Goal: Task Accomplishment & Management: Manage account settings

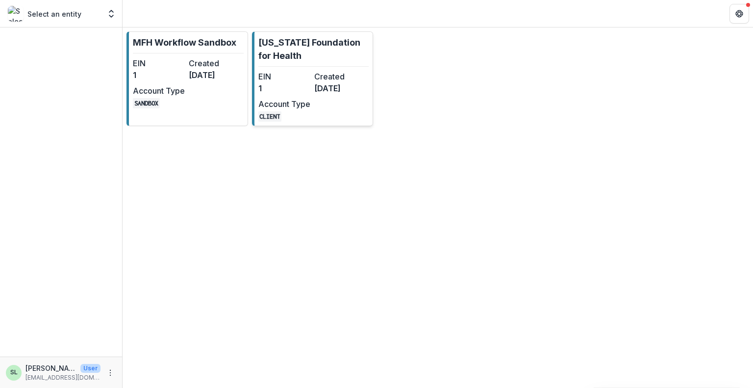
click at [306, 80] on dt "EIN" at bounding box center [284, 77] width 52 height 12
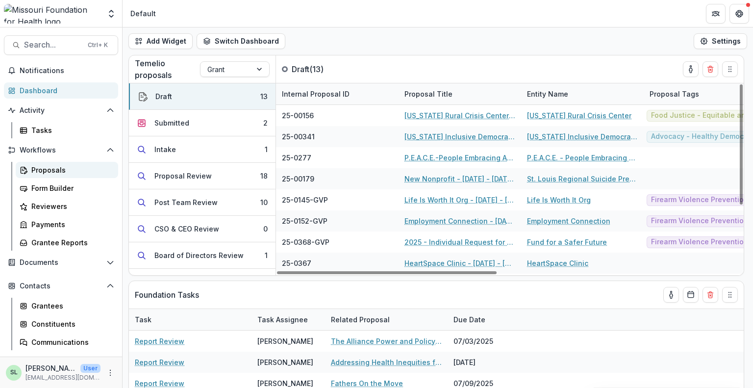
click at [46, 168] on div "Proposals" at bounding box center [70, 170] width 79 height 10
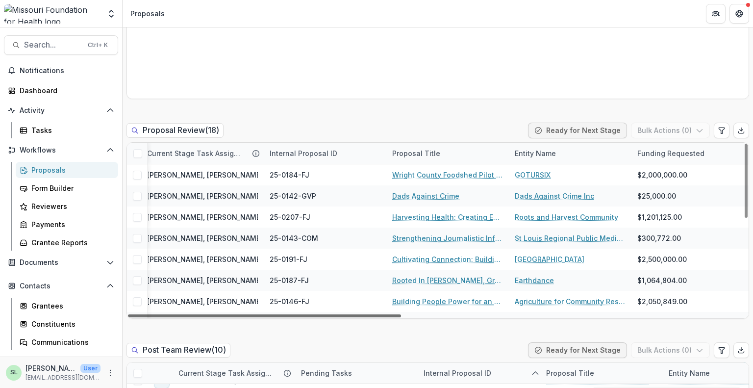
scroll to position [0, 304]
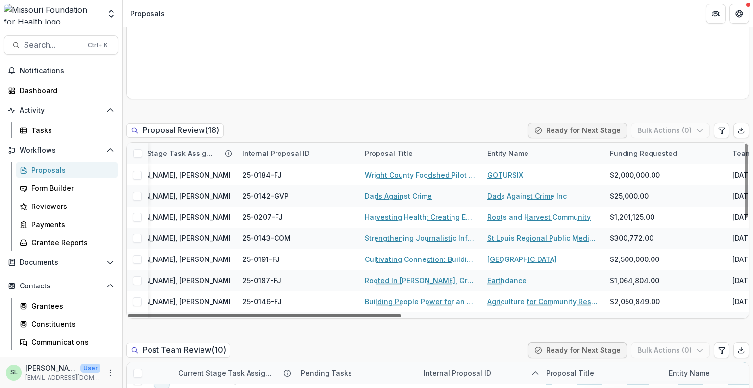
drag, startPoint x: 388, startPoint y: 295, endPoint x: 521, endPoint y: 298, distance: 133.8
click at [401, 314] on div at bounding box center [264, 315] width 273 height 3
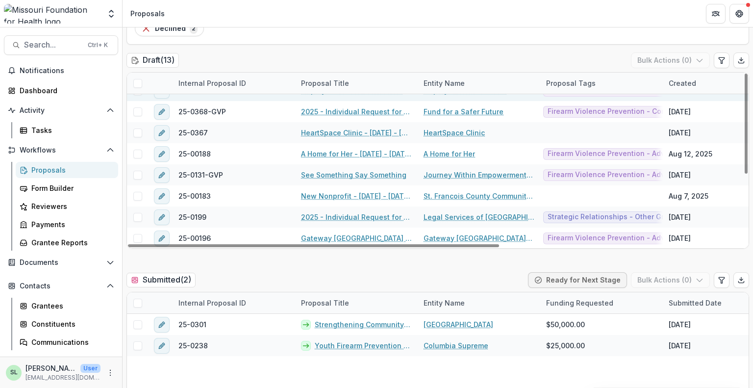
scroll to position [98, 0]
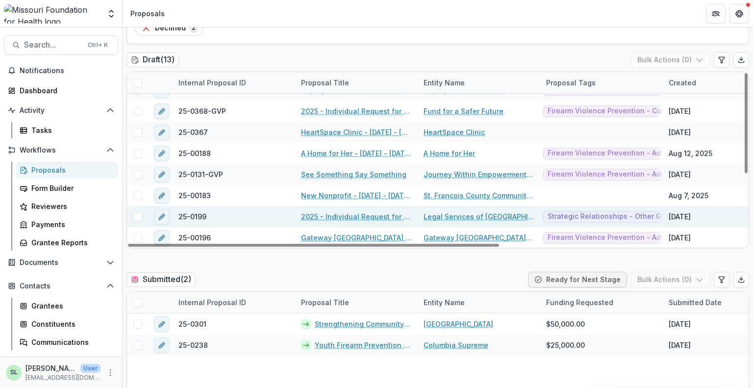
click at [360, 211] on link "2025 - Individual Request for Applications - No Financials" at bounding box center [356, 216] width 111 height 10
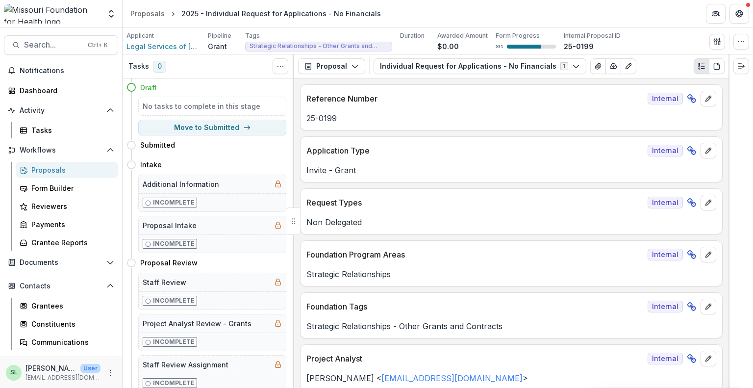
click at [51, 165] on div "Proposals" at bounding box center [70, 170] width 79 height 10
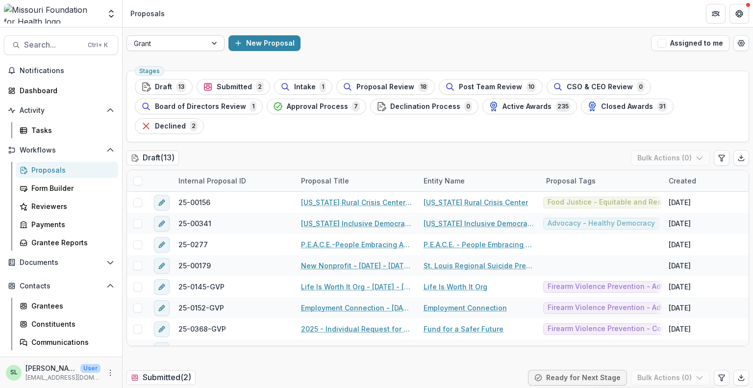
click at [182, 45] on div at bounding box center [167, 43] width 66 height 12
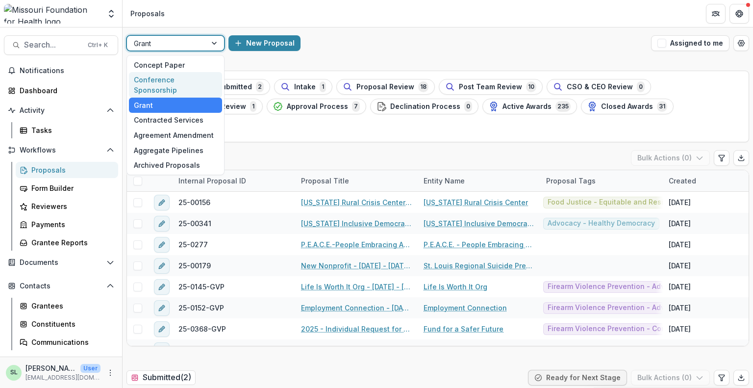
click at [182, 76] on div "Conference Sponsorship" at bounding box center [175, 84] width 93 height 25
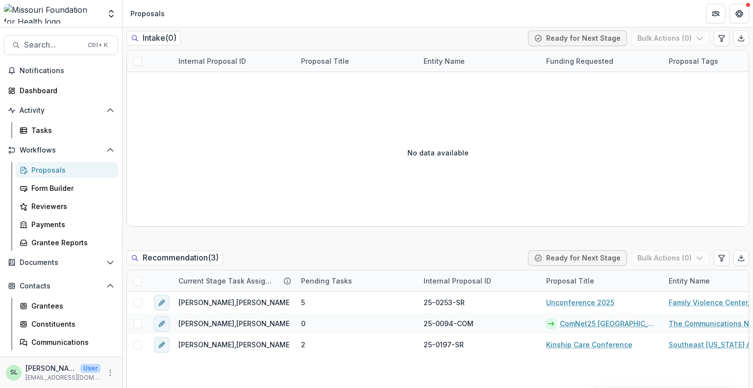
scroll to position [588, 0]
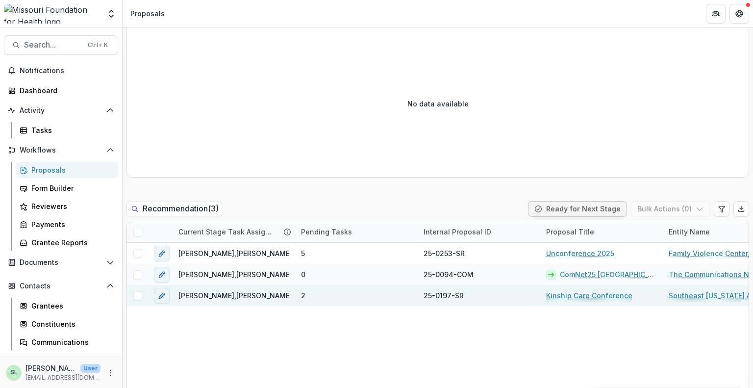
click at [439, 292] on span "25-0197-SR" at bounding box center [443, 295] width 40 height 10
click at [595, 292] on link "Kinship Care Conference" at bounding box center [589, 295] width 86 height 10
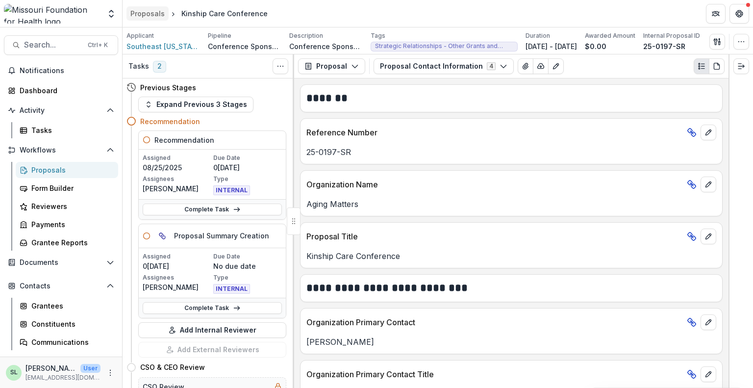
click at [144, 9] on div "Proposals" at bounding box center [147, 13] width 34 height 10
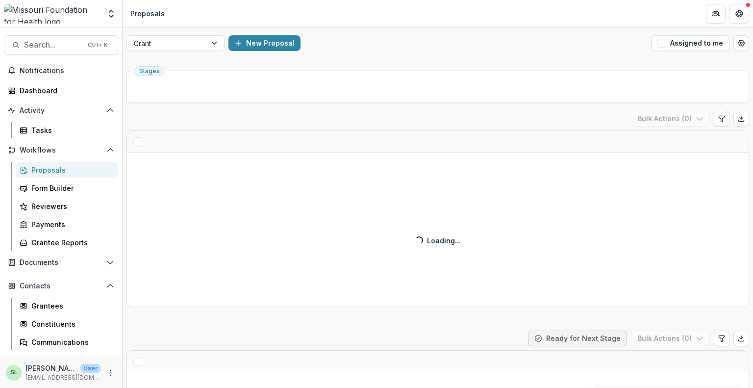
click at [171, 34] on div "Grant New Proposal Assigned to me" at bounding box center [438, 42] width 630 height 31
click at [171, 37] on div at bounding box center [167, 43] width 66 height 12
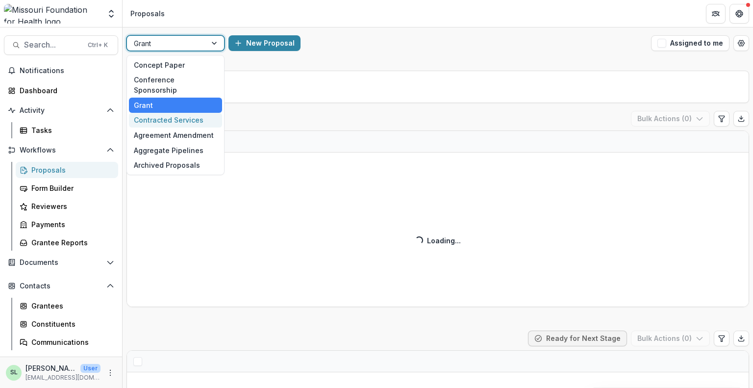
click at [173, 113] on div "Contracted Services" at bounding box center [175, 120] width 93 height 15
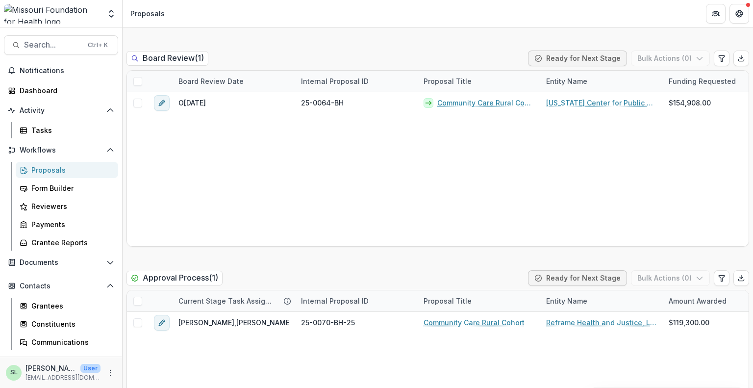
scroll to position [1519, 0]
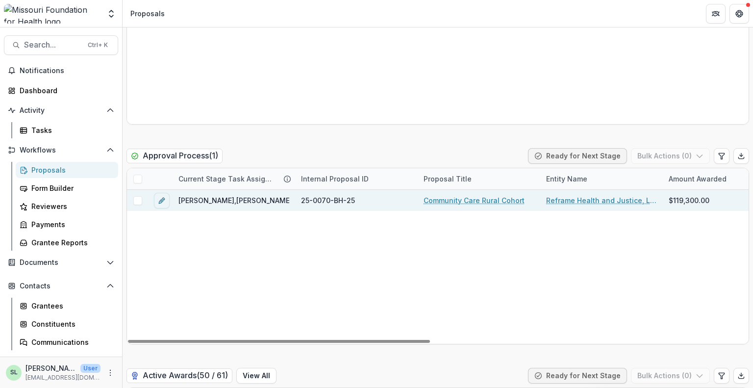
click at [452, 204] on link "Community Care Rural Cohort" at bounding box center [473, 200] width 101 height 10
